Goal: Task Accomplishment & Management: Manage account settings

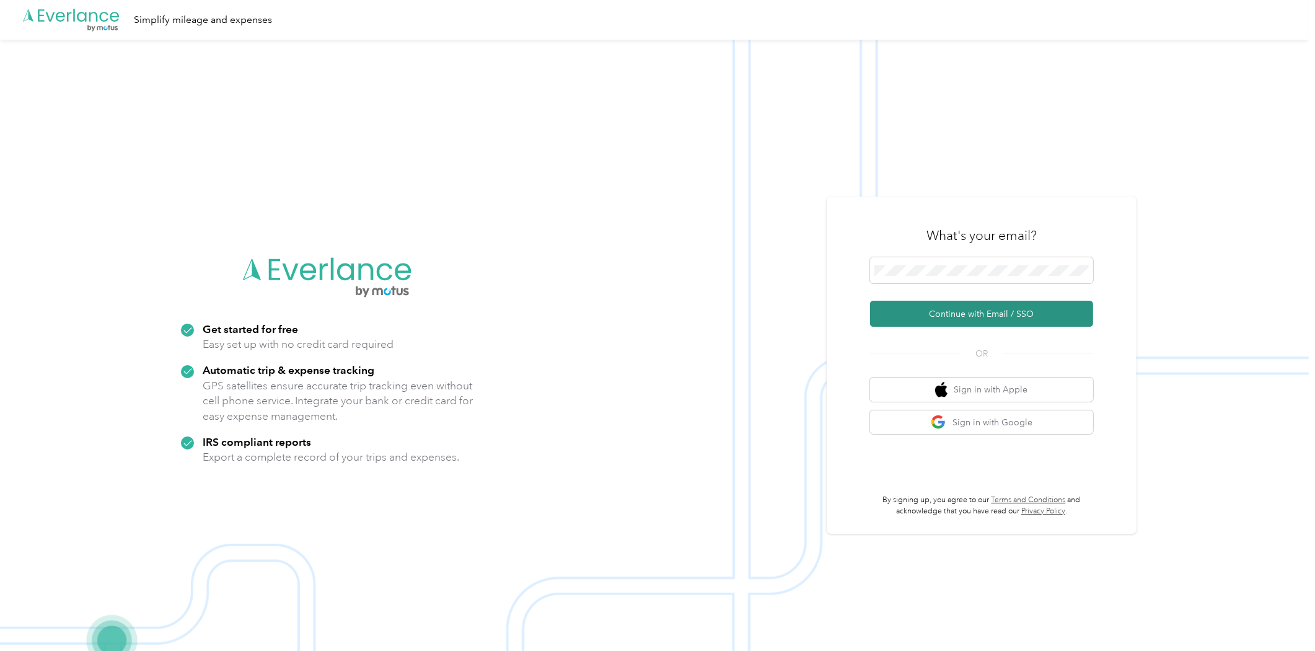
click at [1039, 302] on button "Continue with Email / SSO" at bounding box center [981, 314] width 223 height 26
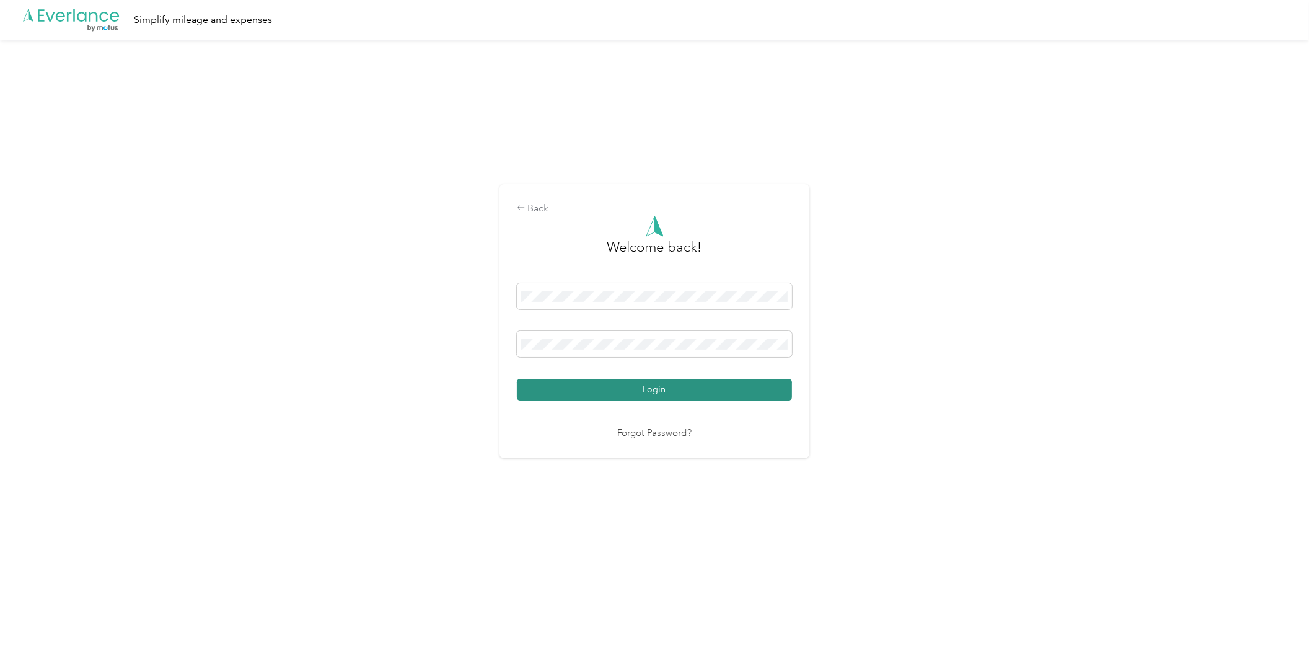
click at [723, 387] on button "Login" at bounding box center [654, 390] width 275 height 22
